Goal: Information Seeking & Learning: Learn about a topic

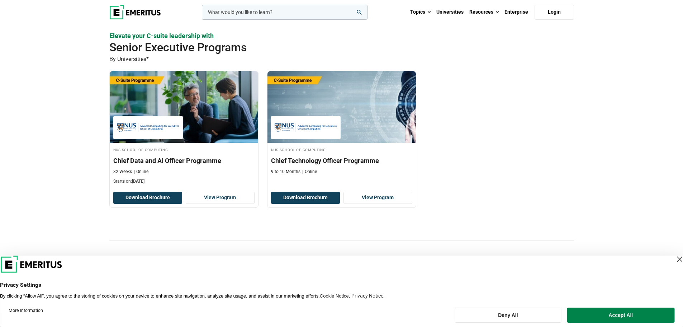
scroll to position [179, 0]
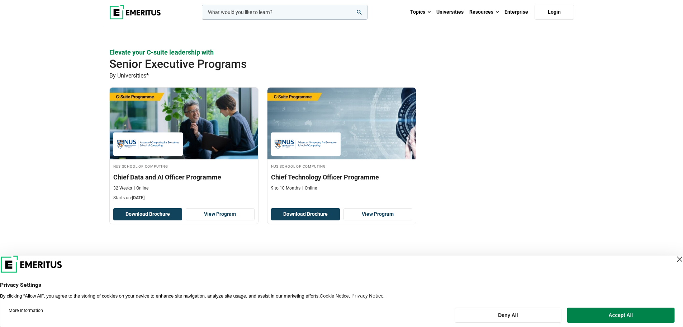
click at [675, 257] on div "Close Layer" at bounding box center [680, 259] width 10 height 10
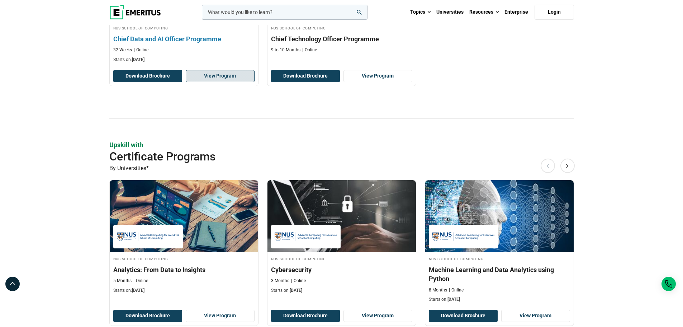
scroll to position [395, 0]
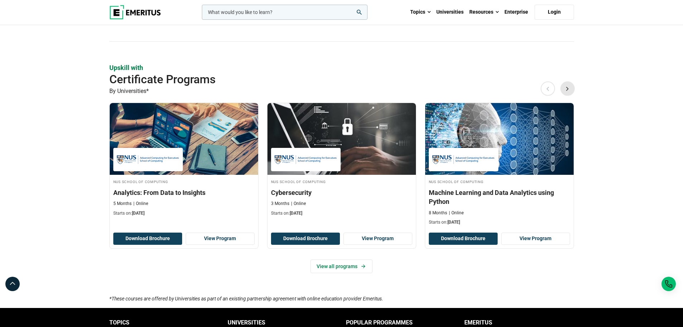
click at [570, 88] on button "Next" at bounding box center [568, 88] width 14 height 14
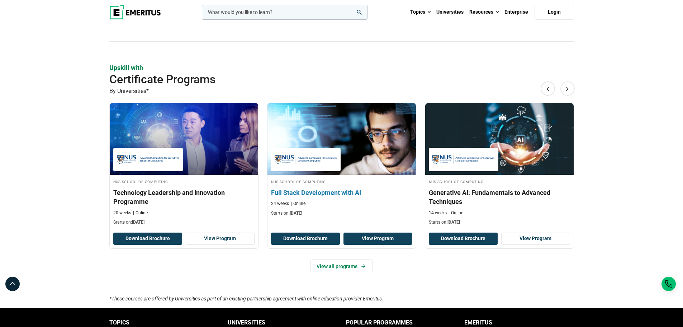
click at [376, 236] on link "View Program" at bounding box center [378, 238] width 69 height 12
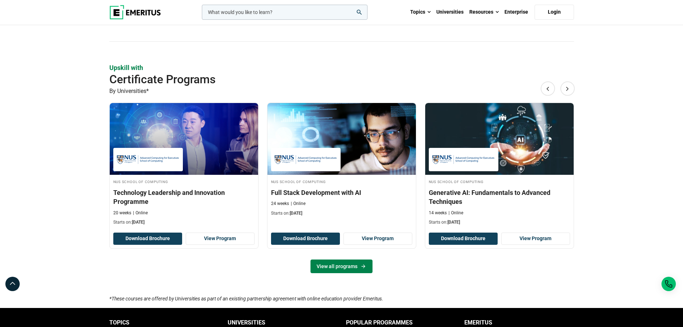
click at [348, 265] on link "View all programs" at bounding box center [342, 266] width 62 height 14
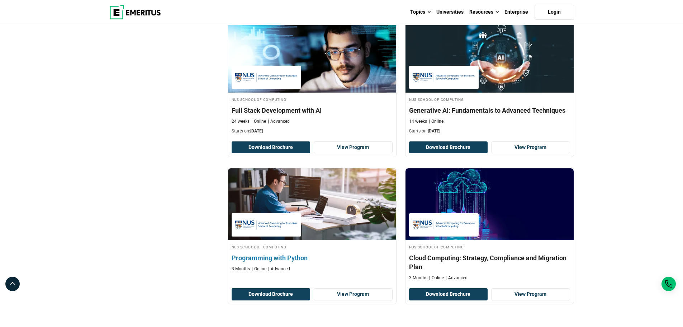
scroll to position [538, 0]
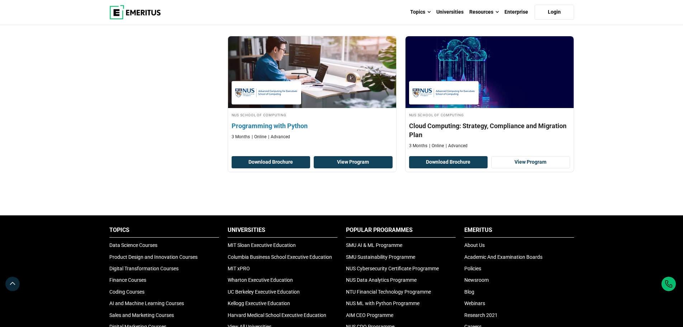
click at [348, 165] on link "View Program" at bounding box center [353, 162] width 79 height 12
click at [281, 124] on h4 "Programming with Python" at bounding box center [312, 125] width 161 height 9
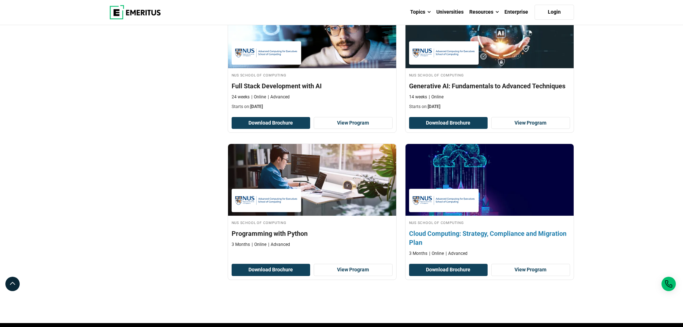
scroll to position [287, 0]
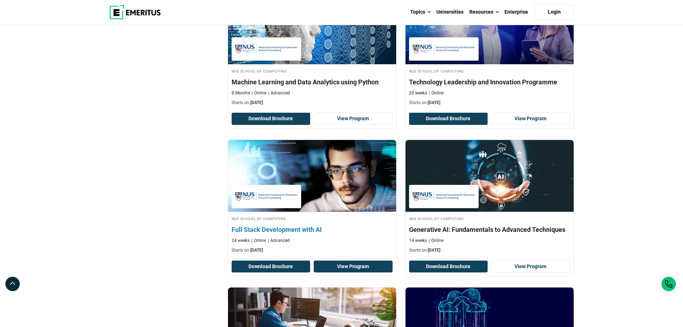
click at [345, 266] on link "View Program" at bounding box center [353, 266] width 79 height 12
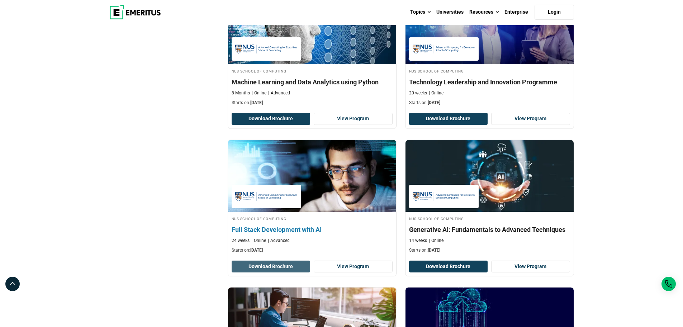
click at [284, 269] on button "Download Brochure" at bounding box center [271, 266] width 79 height 12
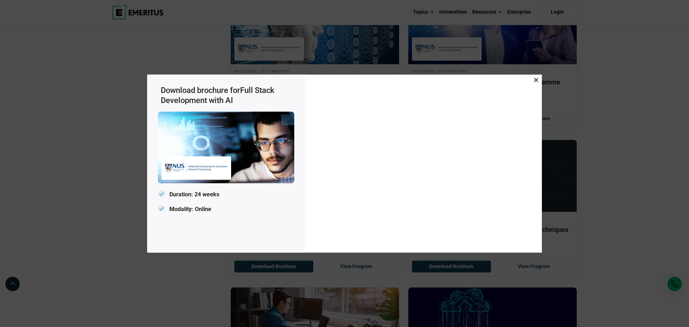
click at [537, 77] on icon at bounding box center [536, 79] width 4 height 4
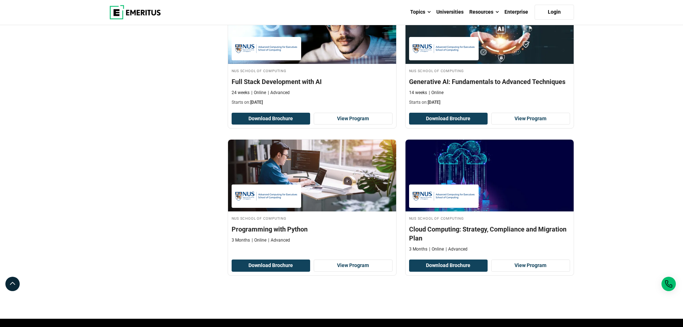
scroll to position [502, 0]
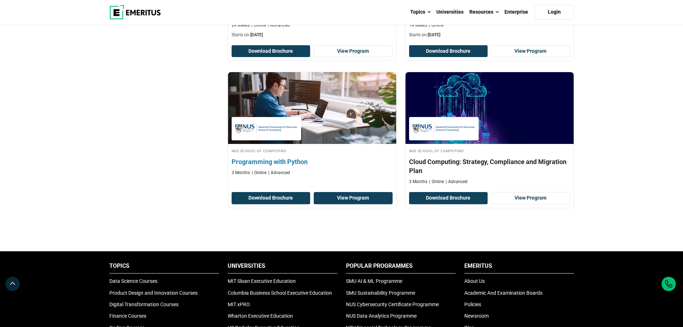
click at [356, 197] on link "View Program" at bounding box center [353, 198] width 79 height 12
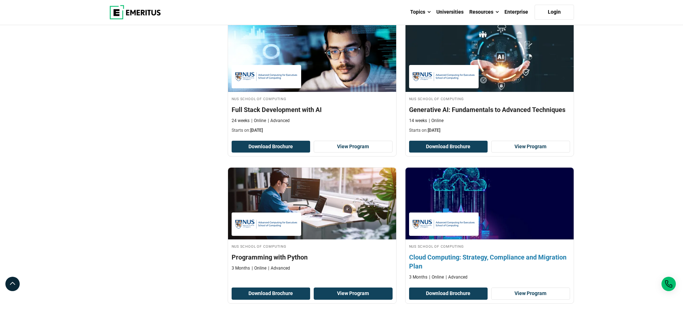
scroll to position [359, 0]
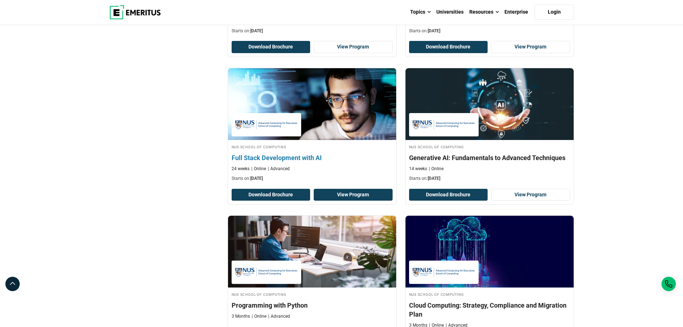
click at [352, 198] on link "View Program" at bounding box center [353, 195] width 79 height 12
